Goal: Task Accomplishment & Management: Manage account settings

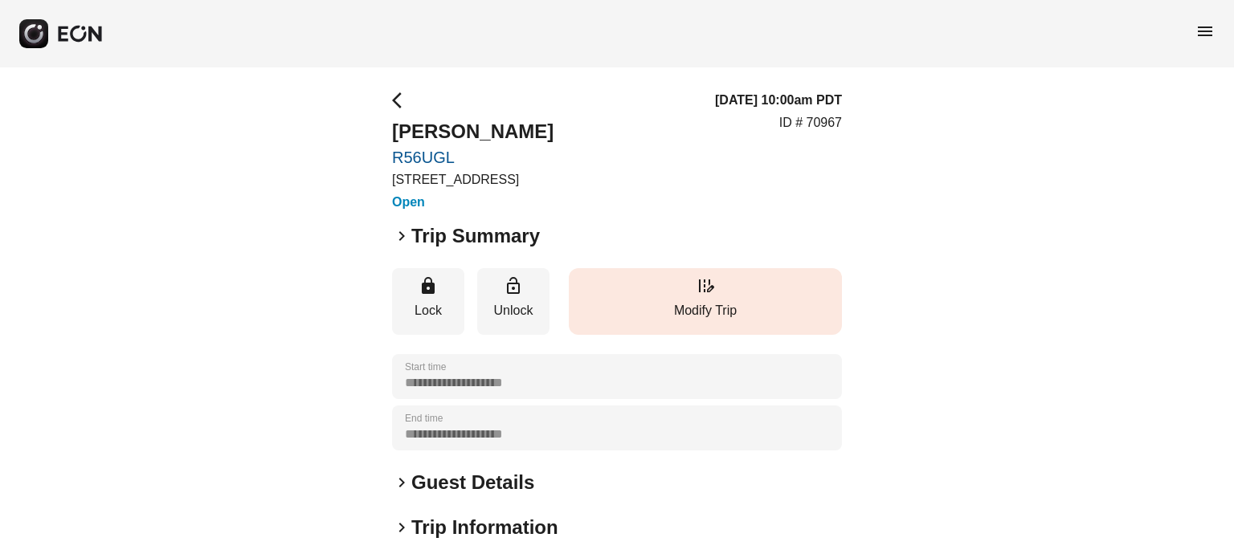
click at [595, 321] on button "edit_road Modify Trip" at bounding box center [705, 301] width 273 height 67
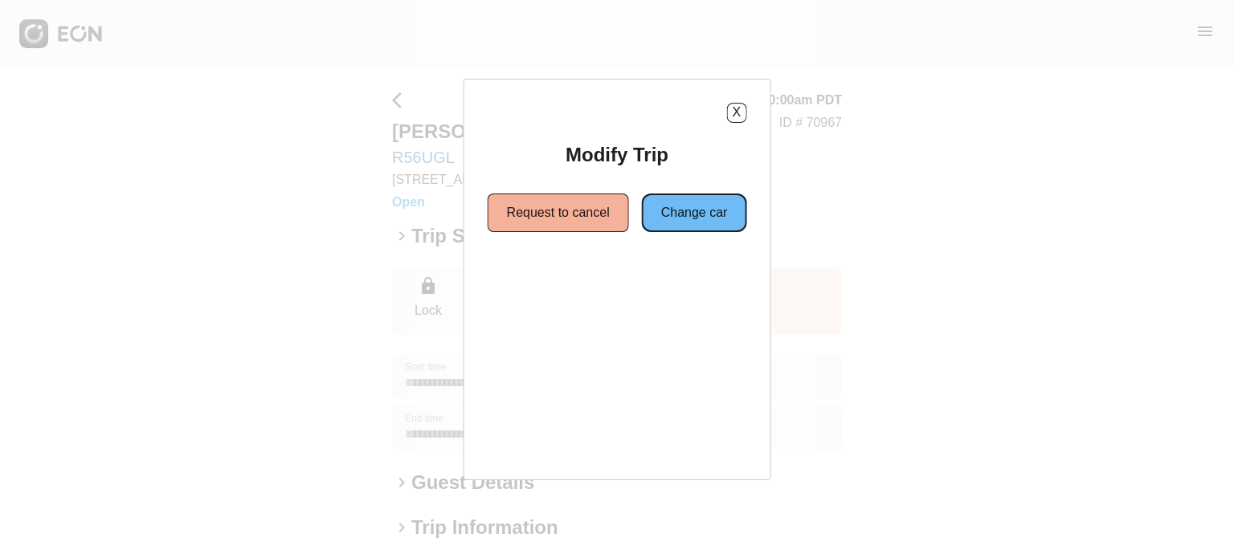
click at [689, 208] on button "Change car" at bounding box center [694, 213] width 105 height 39
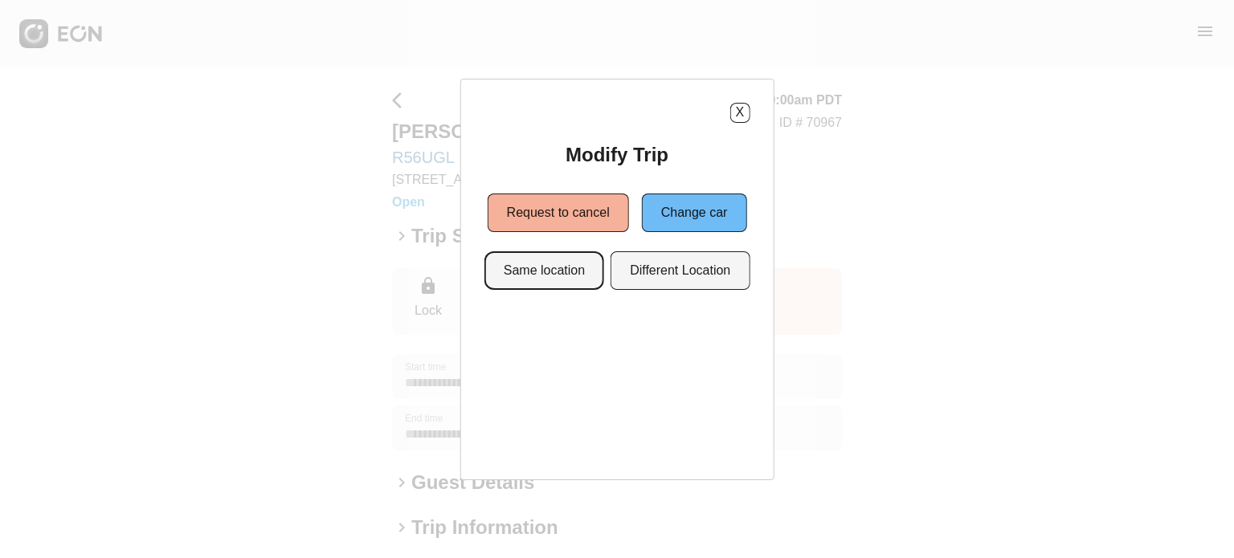
click at [573, 268] on button "Same location" at bounding box center [545, 271] width 120 height 39
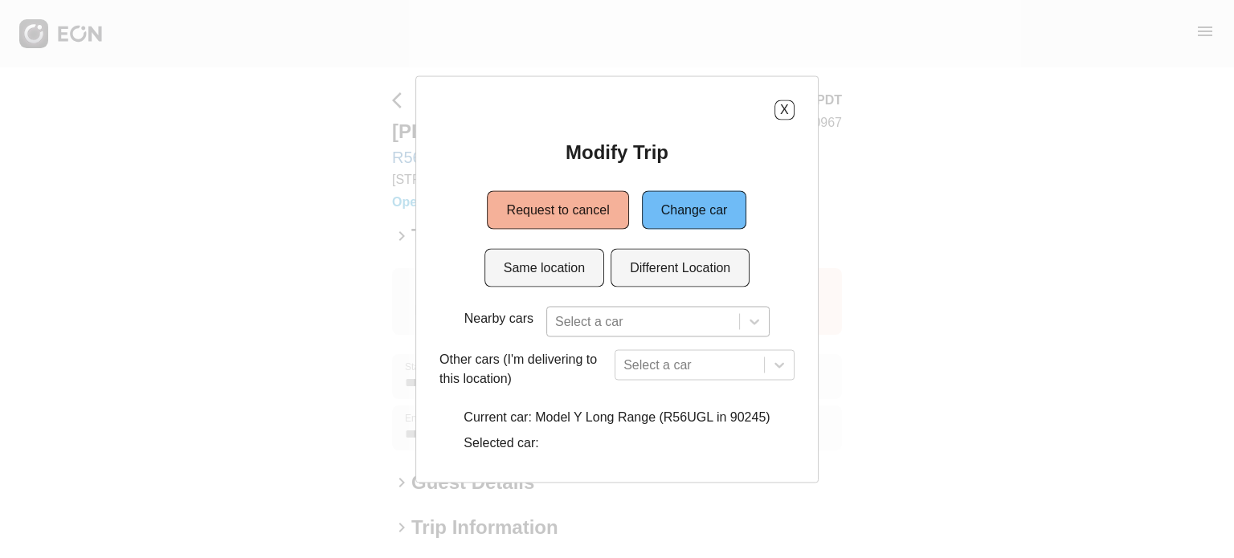
click at [624, 314] on div at bounding box center [643, 321] width 176 height 22
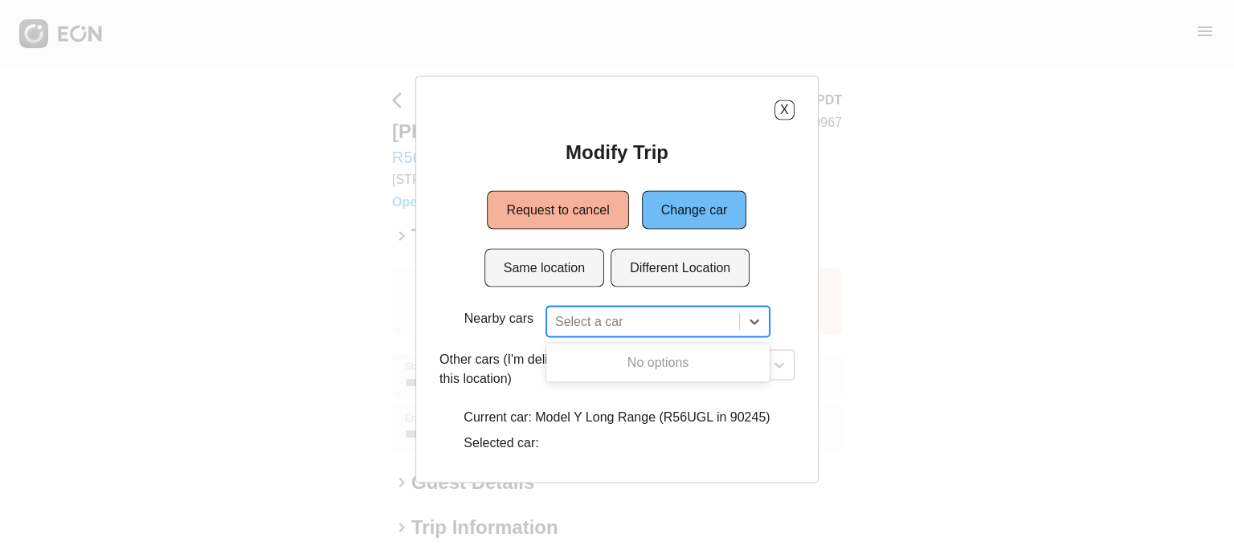
click at [624, 314] on div at bounding box center [643, 321] width 176 height 22
click at [625, 313] on div at bounding box center [643, 321] width 176 height 22
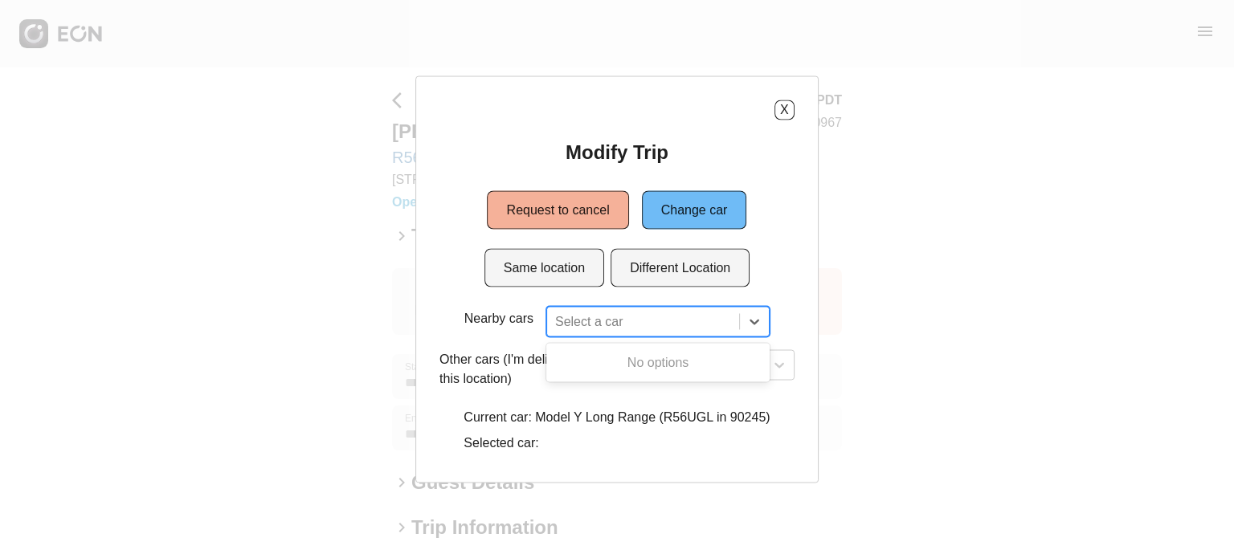
click at [625, 313] on div at bounding box center [643, 321] width 176 height 22
click at [608, 322] on div "option , selected. Select is focused ,type to refine list, press Down to open t…" at bounding box center [657, 321] width 223 height 31
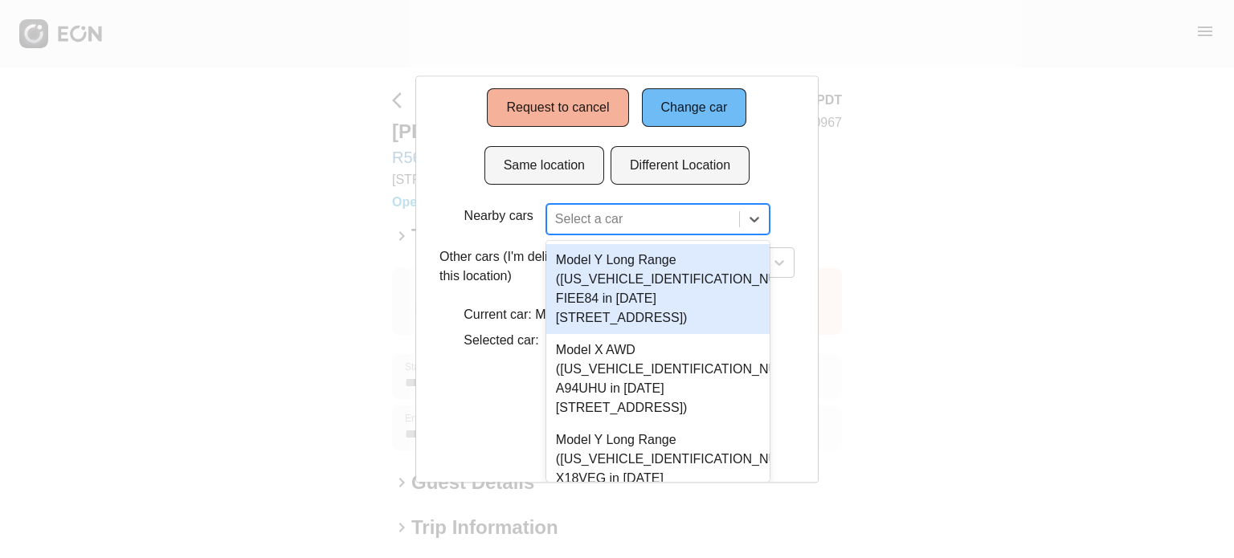
click at [621, 276] on div "Model Y Long Range (7SAYGAEE6PF898594 FIEE84 in 1960 E Grand Ave, Los Angeles, …" at bounding box center [657, 289] width 223 height 90
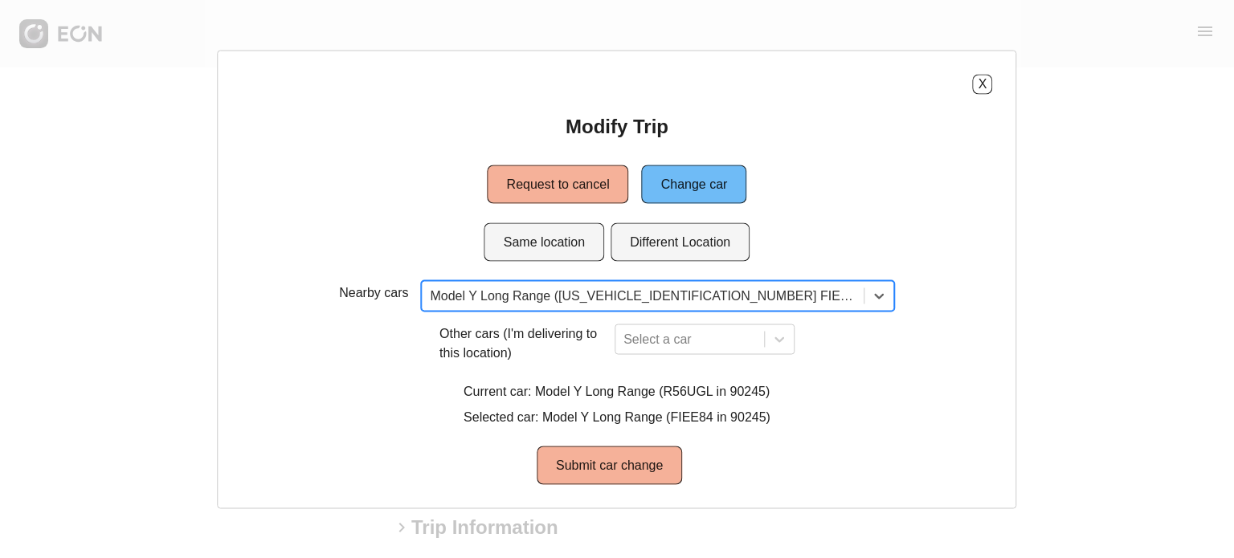
scroll to position [0, 0]
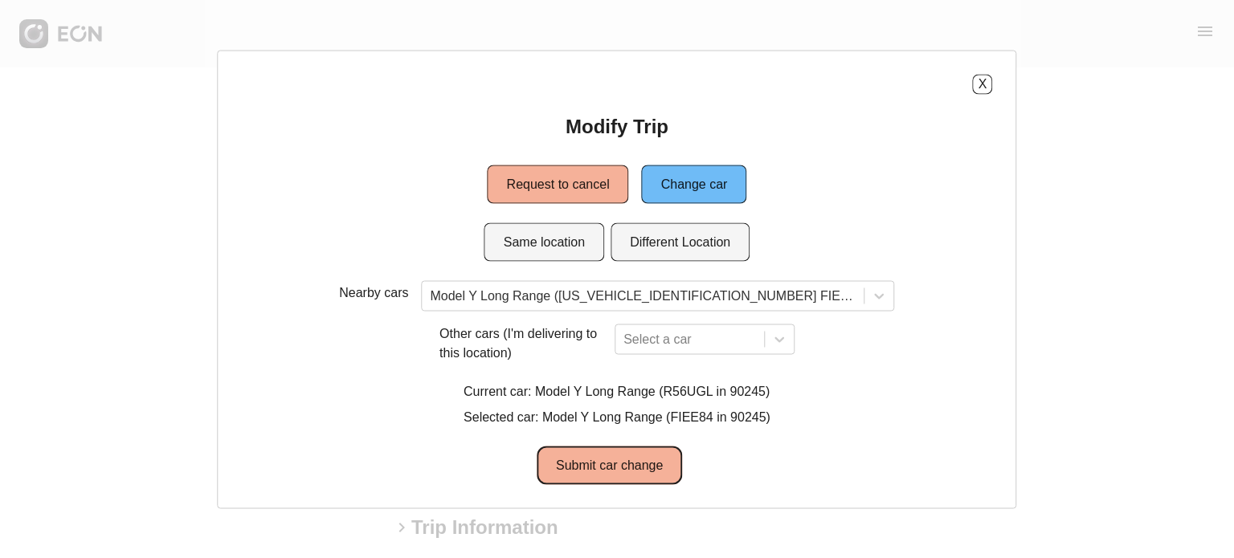
click at [617, 464] on button "Submit car change" at bounding box center [609, 465] width 145 height 39
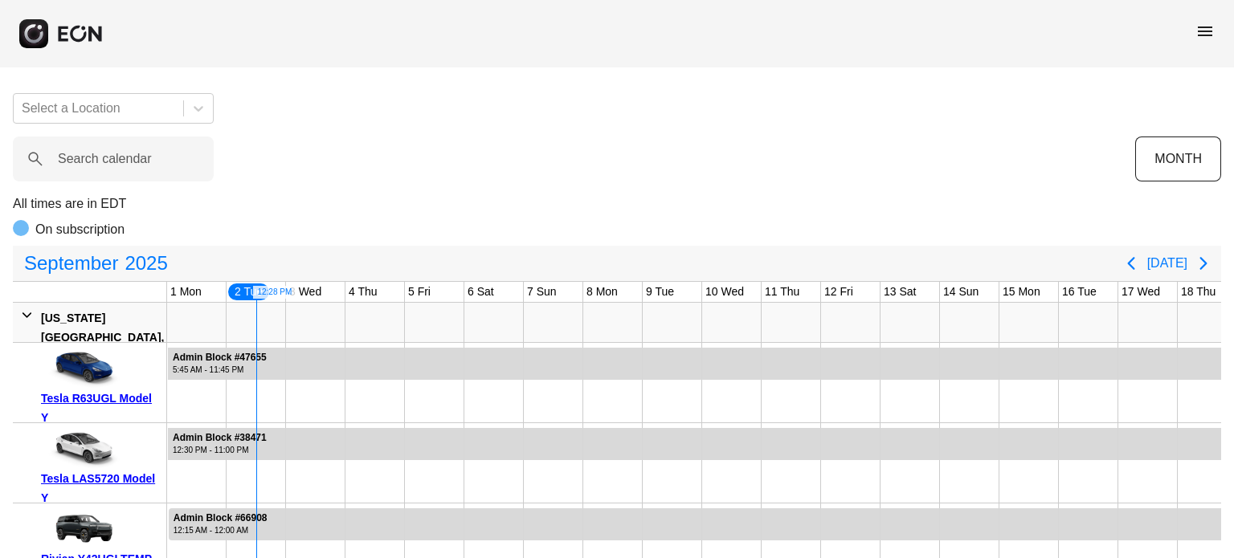
scroll to position [0, 60]
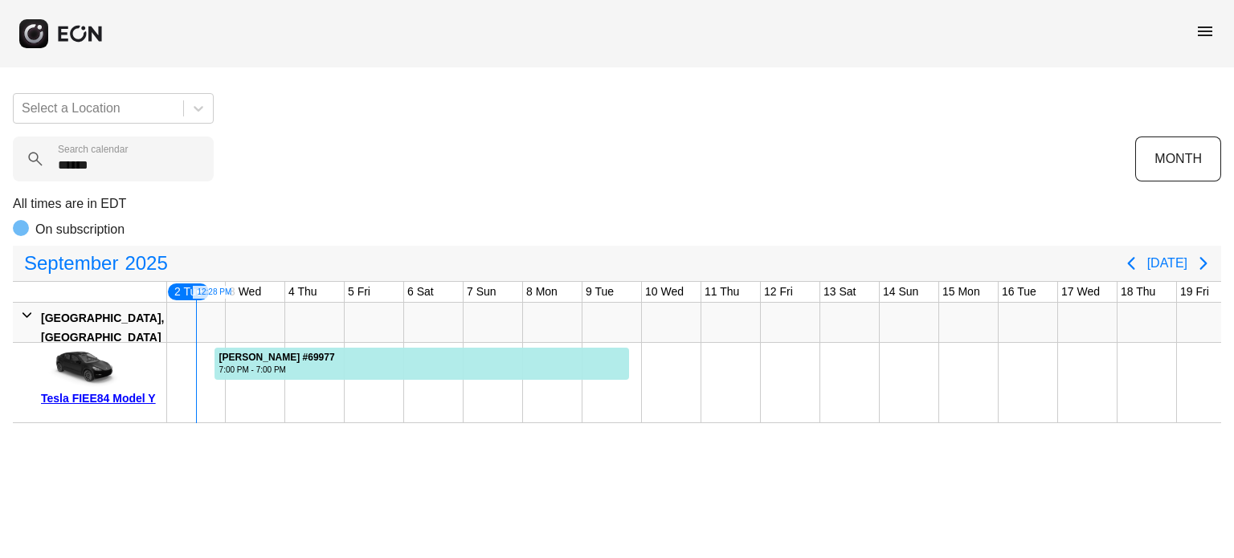
type calendar "******"
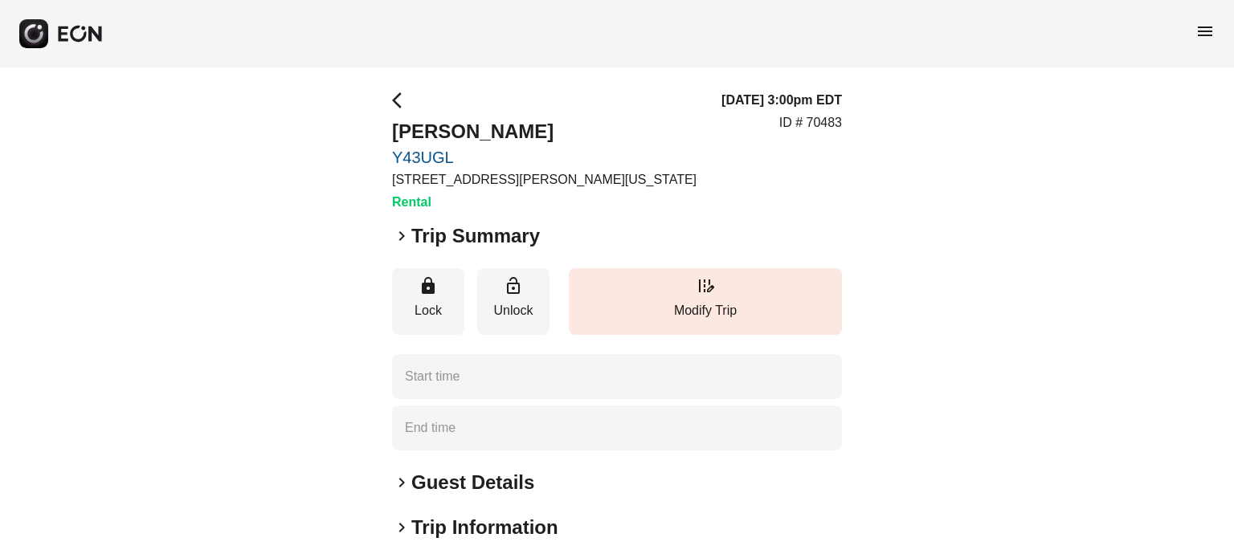
type time "**********"
click at [751, 317] on p "Modify Trip" at bounding box center [705, 310] width 257 height 19
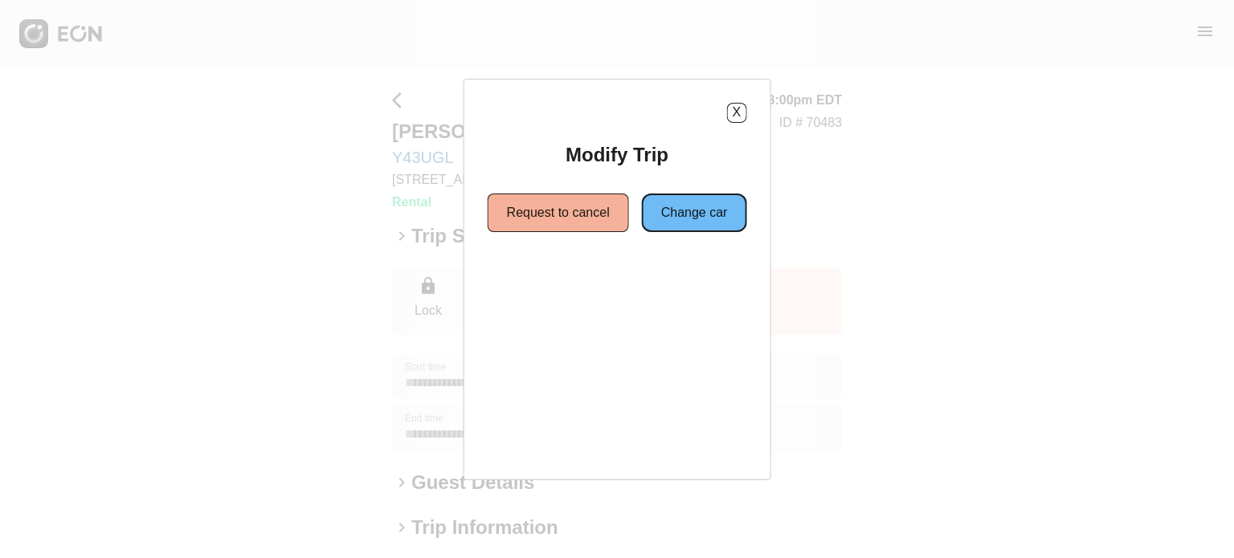
click at [701, 205] on button "Change car" at bounding box center [694, 213] width 105 height 39
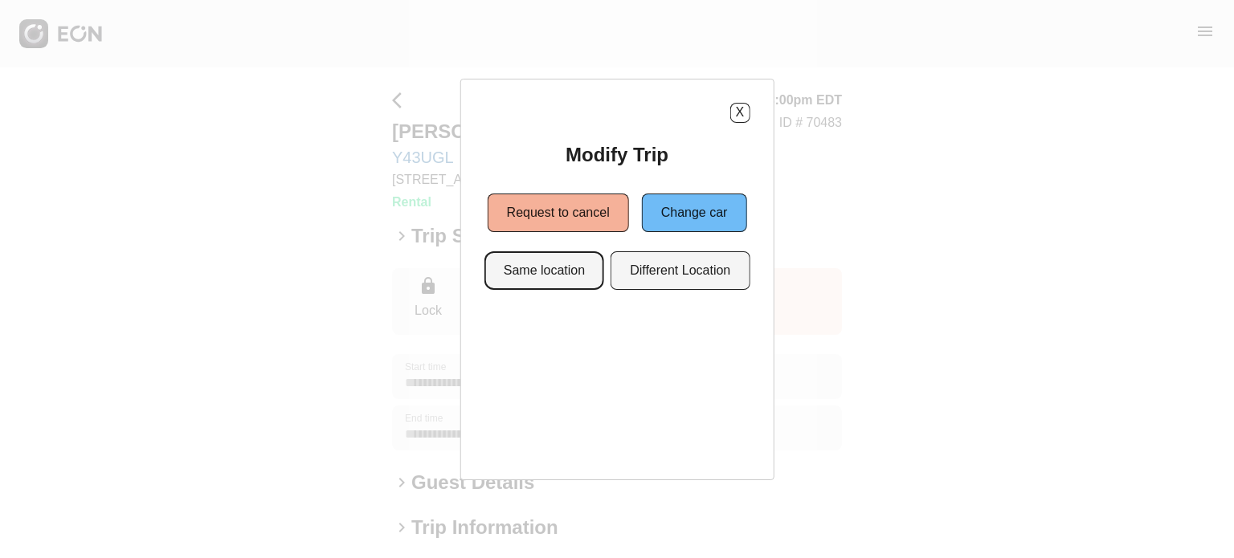
click at [575, 259] on button "Same location" at bounding box center [545, 271] width 120 height 39
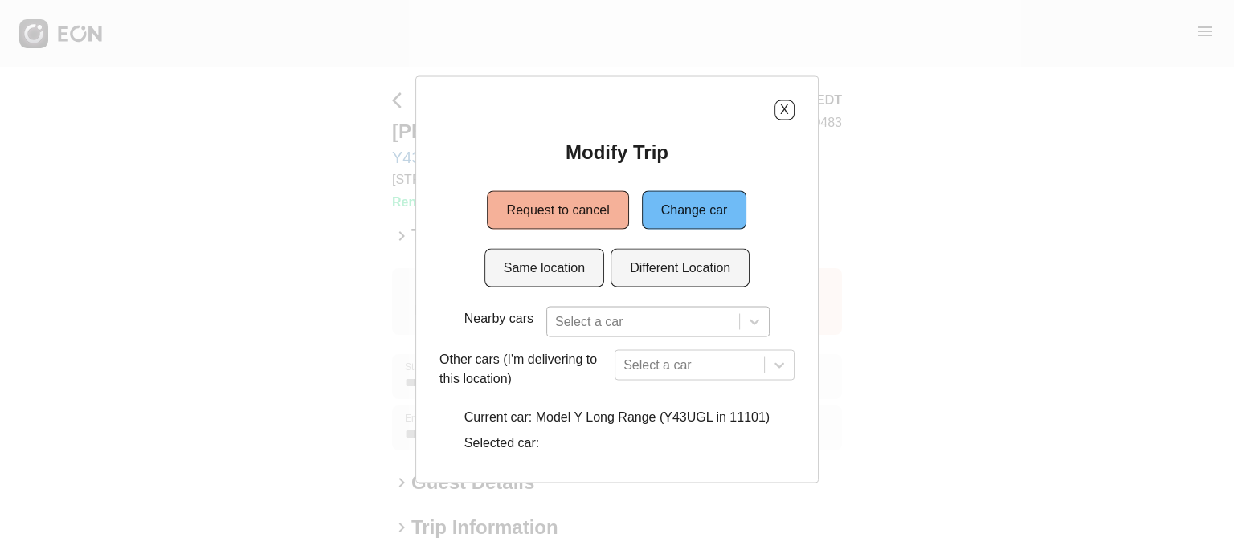
click at [608, 322] on div at bounding box center [643, 321] width 176 height 22
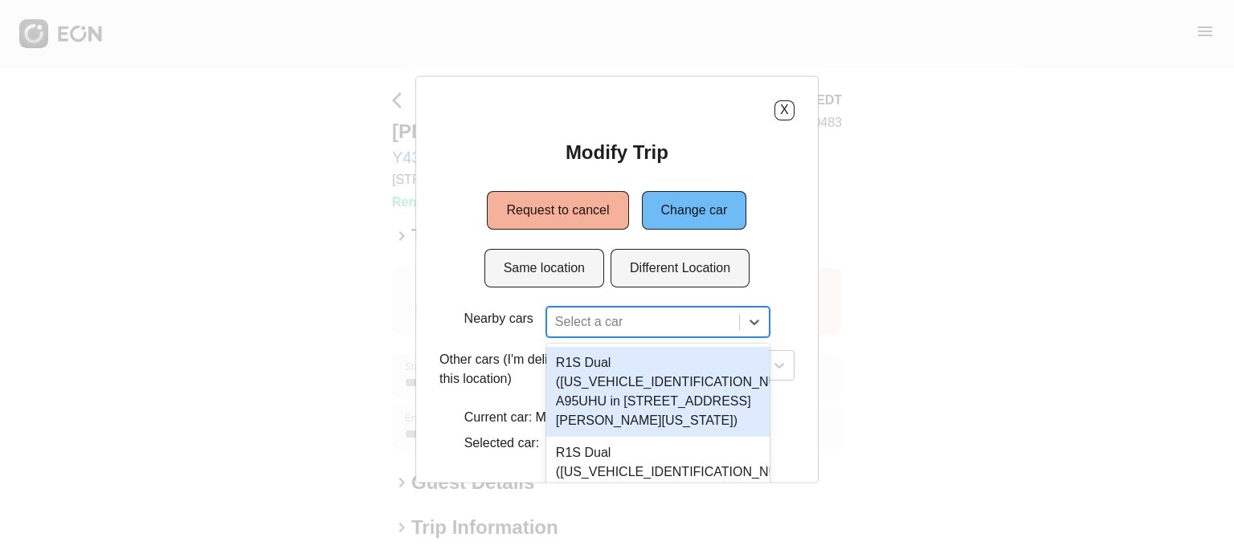
click at [608, 322] on div at bounding box center [643, 321] width 176 height 22
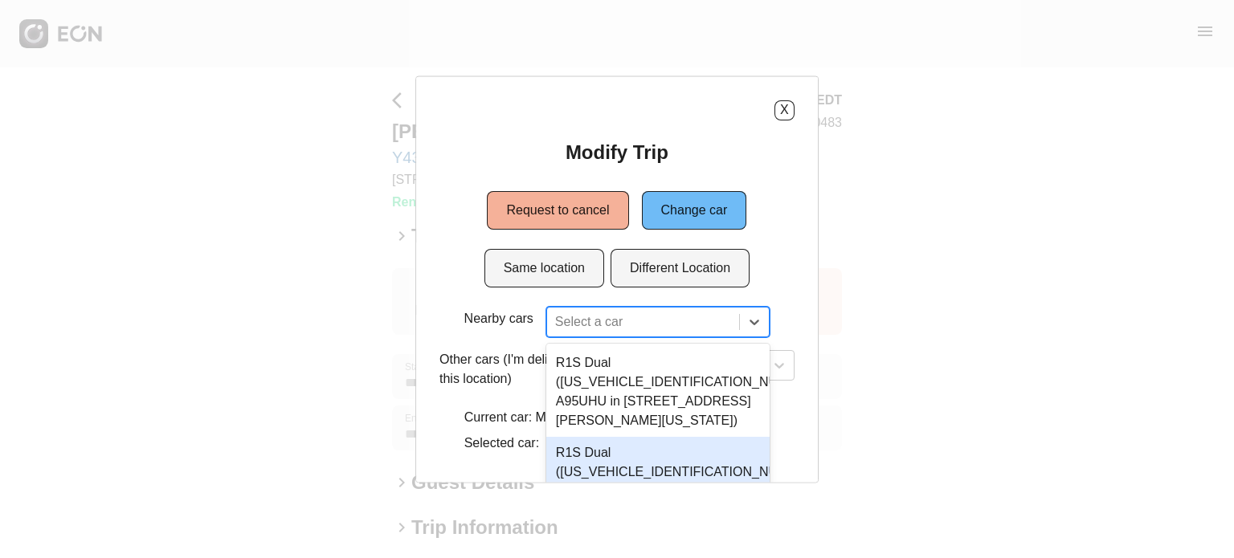
click at [608, 322] on div "7 results available. Use Up and Down to choose options, press Enter to select t…" at bounding box center [657, 321] width 223 height 31
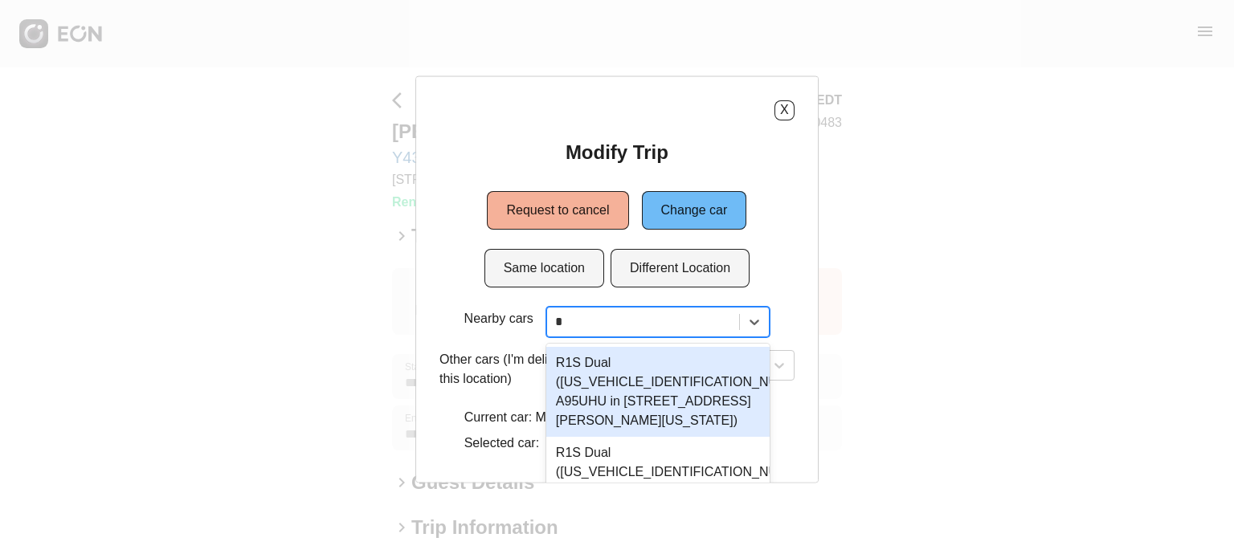
scroll to position [102, 0]
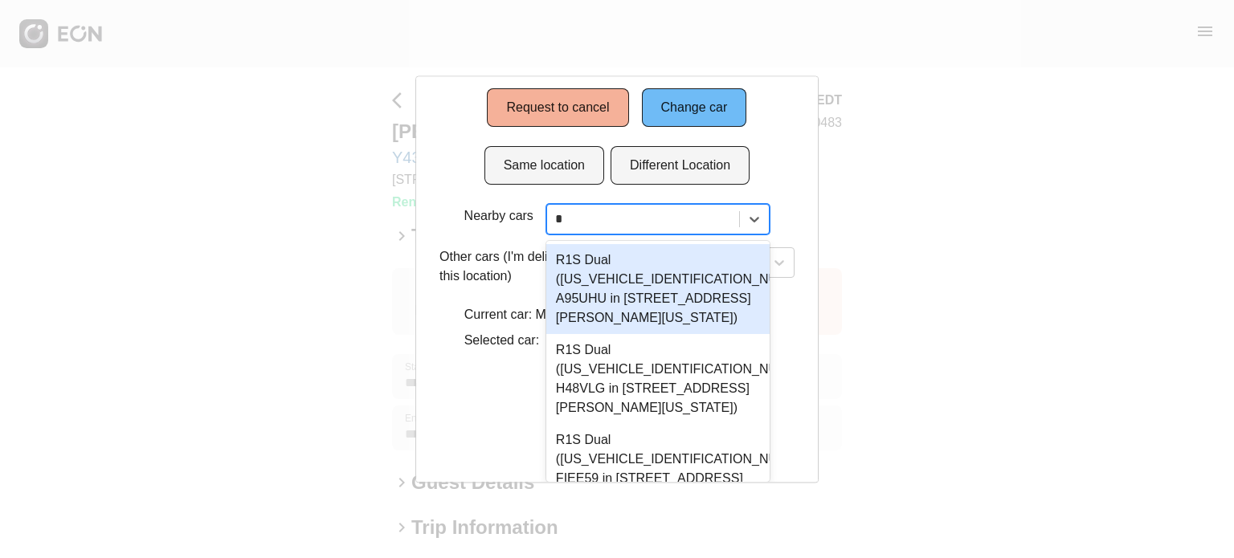
type input "**"
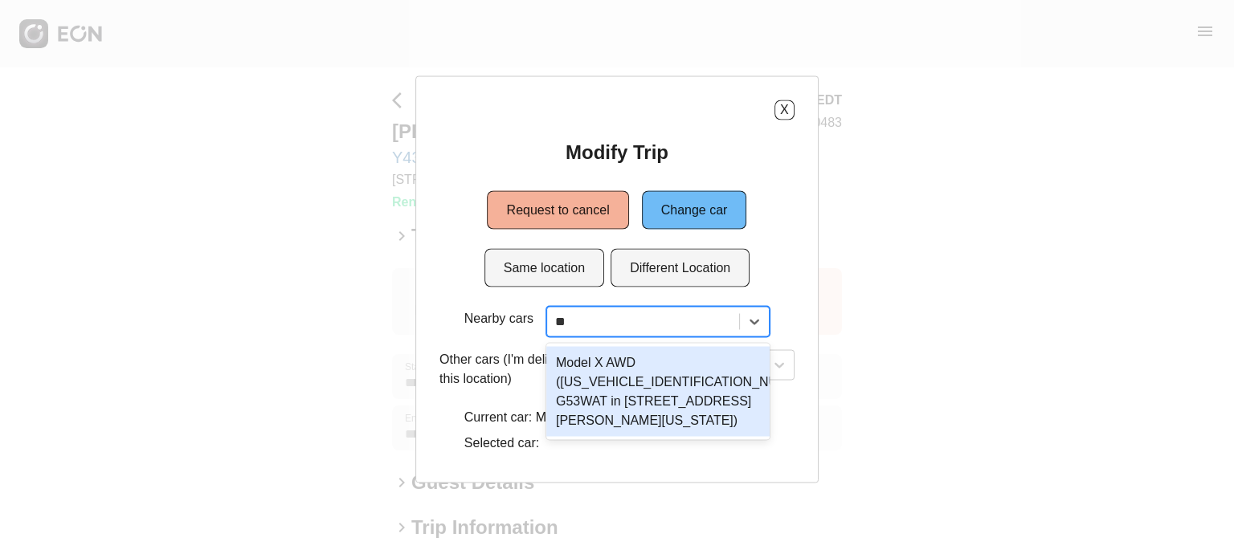
scroll to position [0, 0]
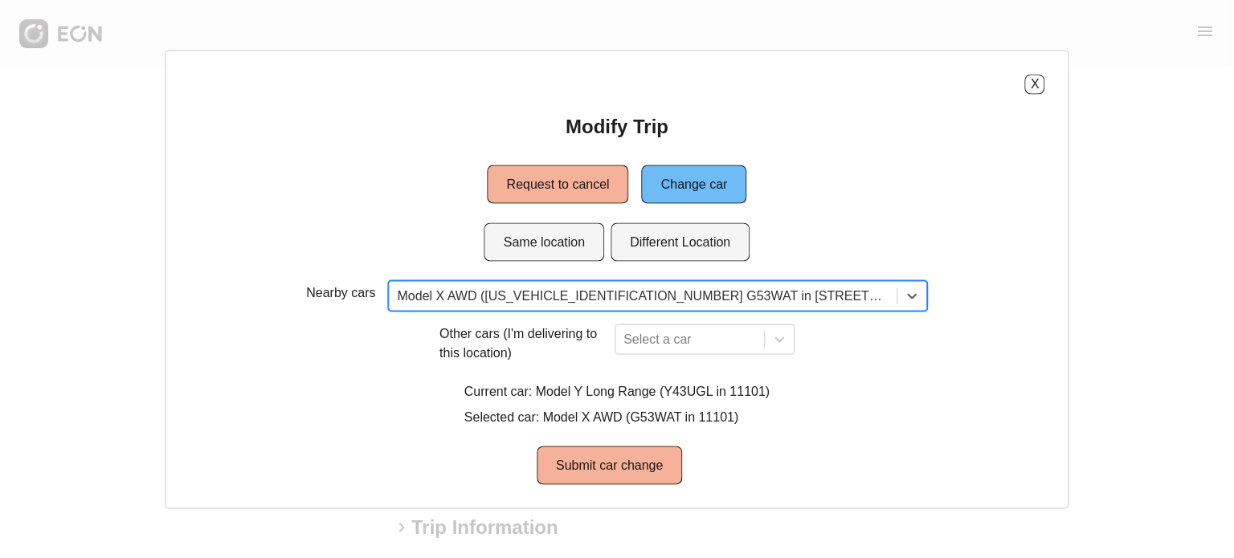
click at [633, 442] on div "Nearby cars option Model X AWD (7SAXCDE58PF381905 G53WAT in 45-50 Davis St, New…" at bounding box center [617, 382] width 856 height 204
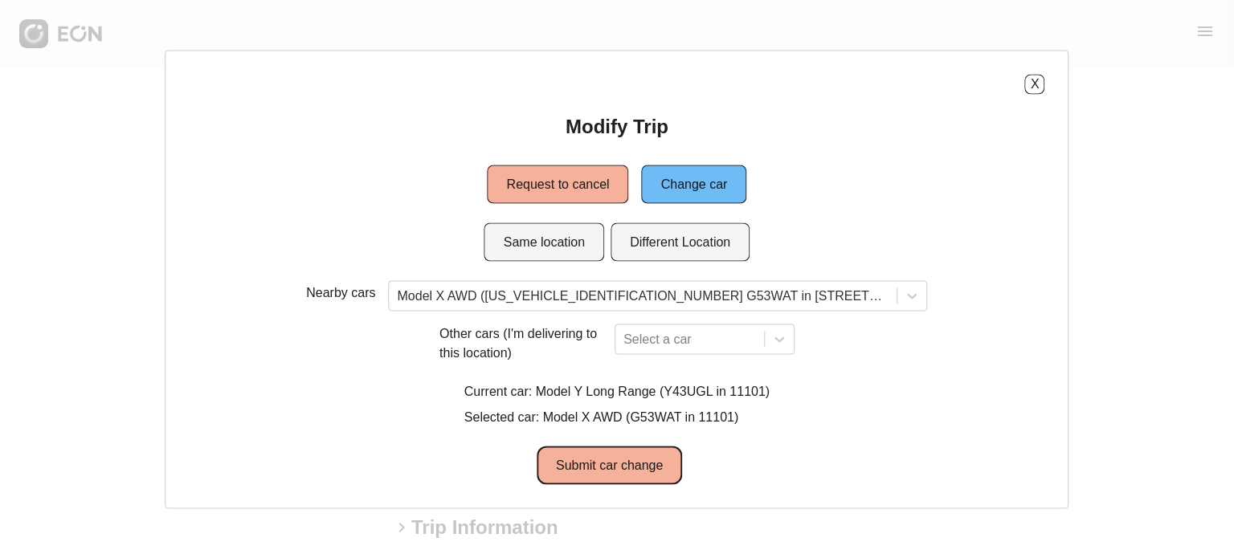
click at [649, 461] on button "Submit car change" at bounding box center [609, 465] width 145 height 39
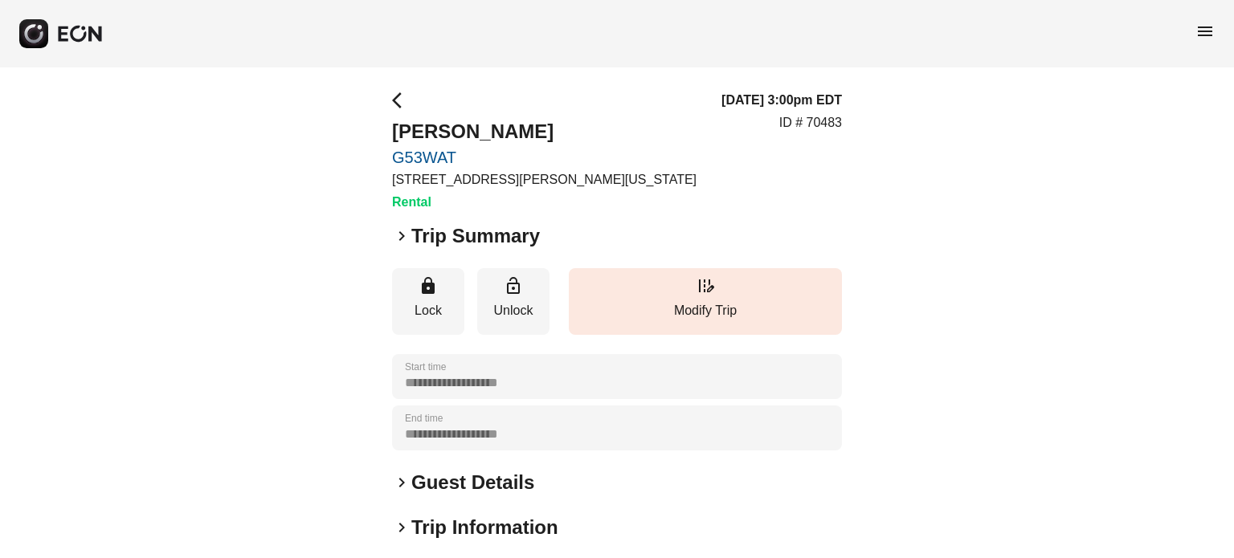
click at [815, 127] on p "ID # 70483" at bounding box center [810, 122] width 63 height 19
copy p "70483"
click at [622, 163] on div "arrow_back_ios [PERSON_NAME] G53WAT [STREET_ADDRESS][PERSON_NAME][US_STATE] Ren…" at bounding box center [617, 151] width 450 height 121
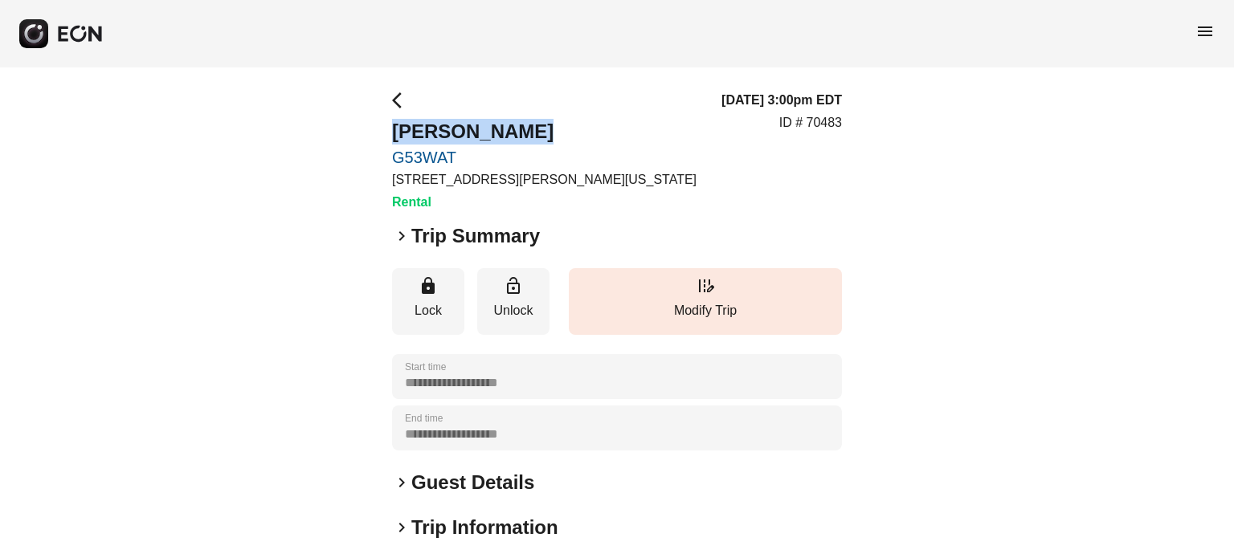
drag, startPoint x: 540, startPoint y: 140, endPoint x: 392, endPoint y: 139, distance: 147.9
click at [392, 139] on h2 "[PERSON_NAME]" at bounding box center [544, 132] width 305 height 26
copy h2 "[PERSON_NAME]"
